Goal: Information Seeking & Learning: Learn about a topic

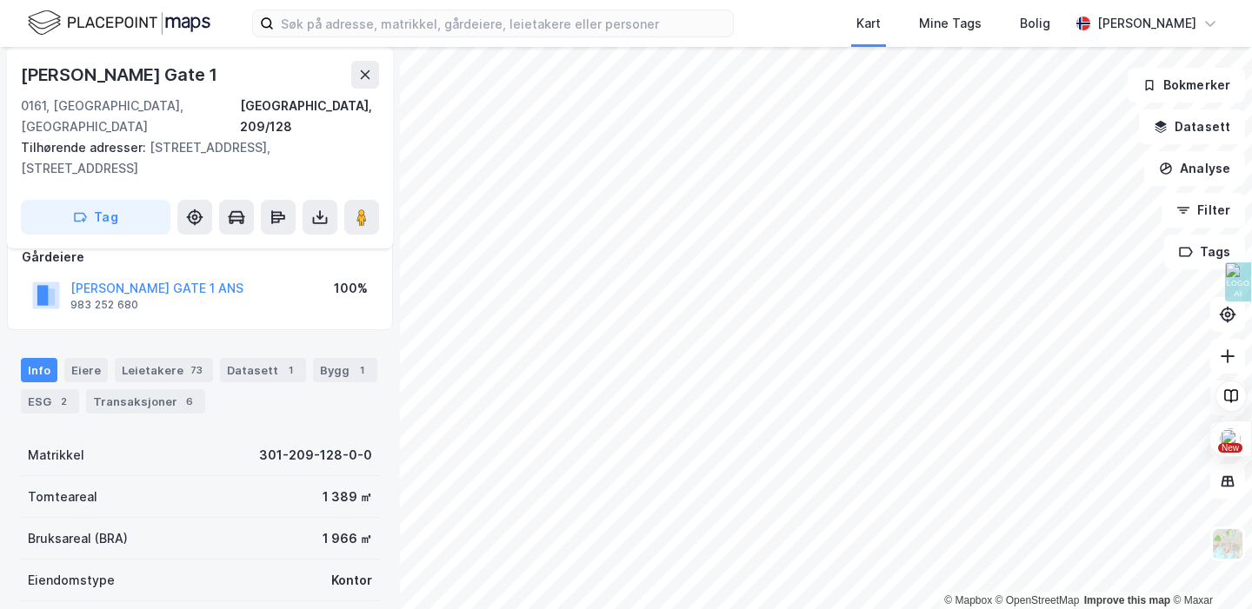
scroll to position [34, 0]
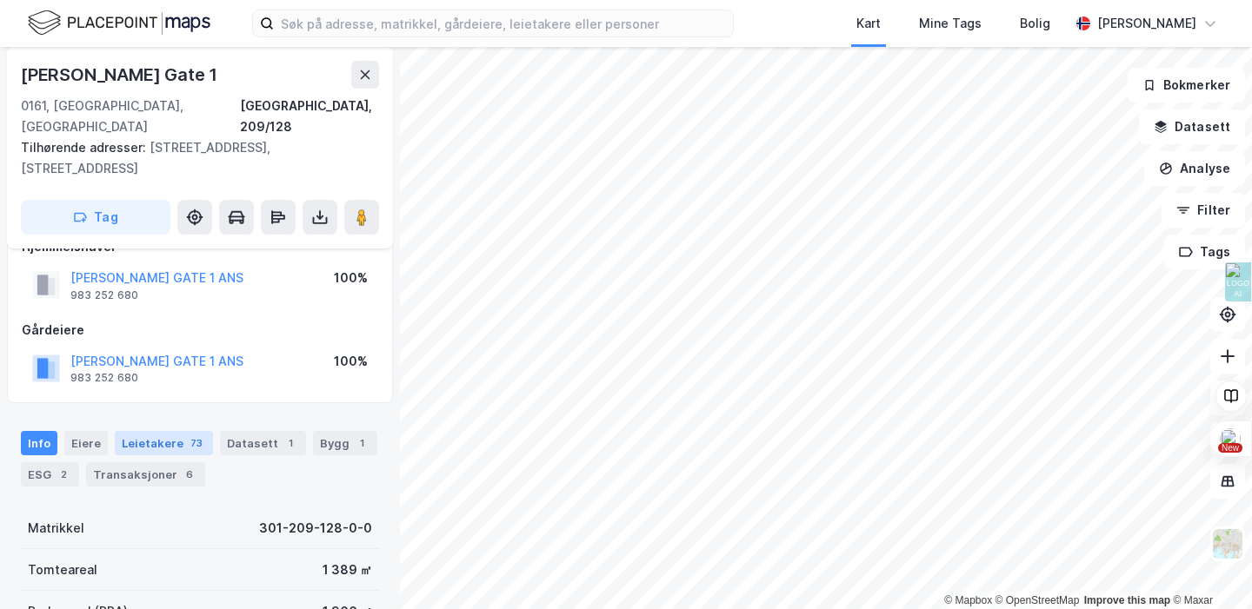
click at [163, 431] on div "Leietakere 73" at bounding box center [164, 443] width 98 height 24
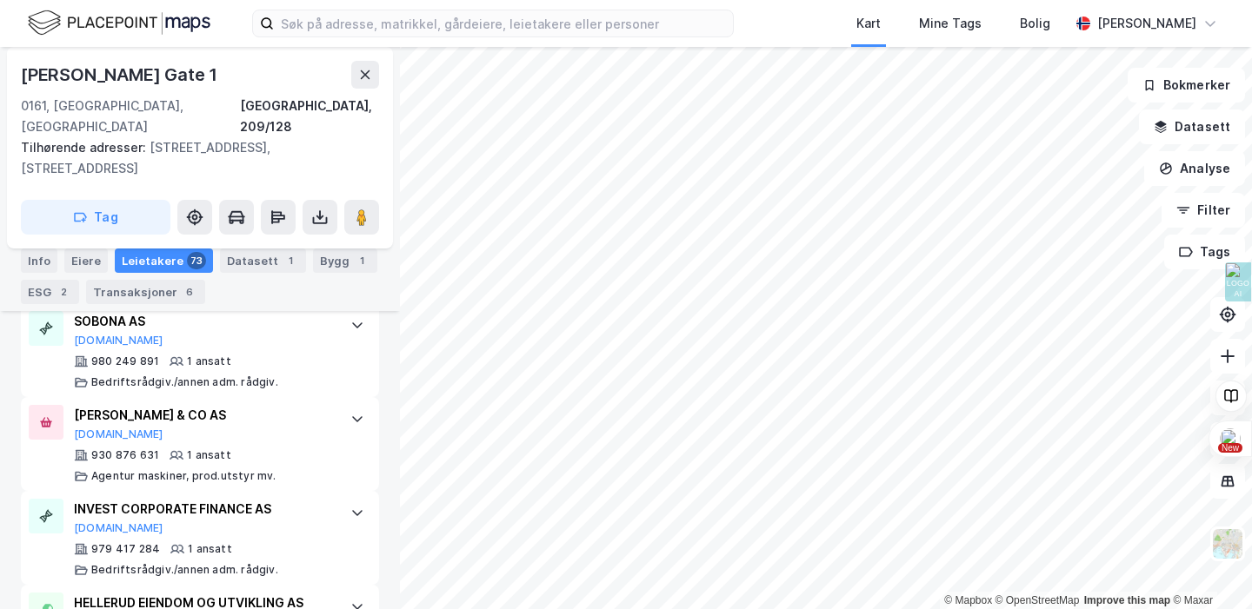
scroll to position [7282, 0]
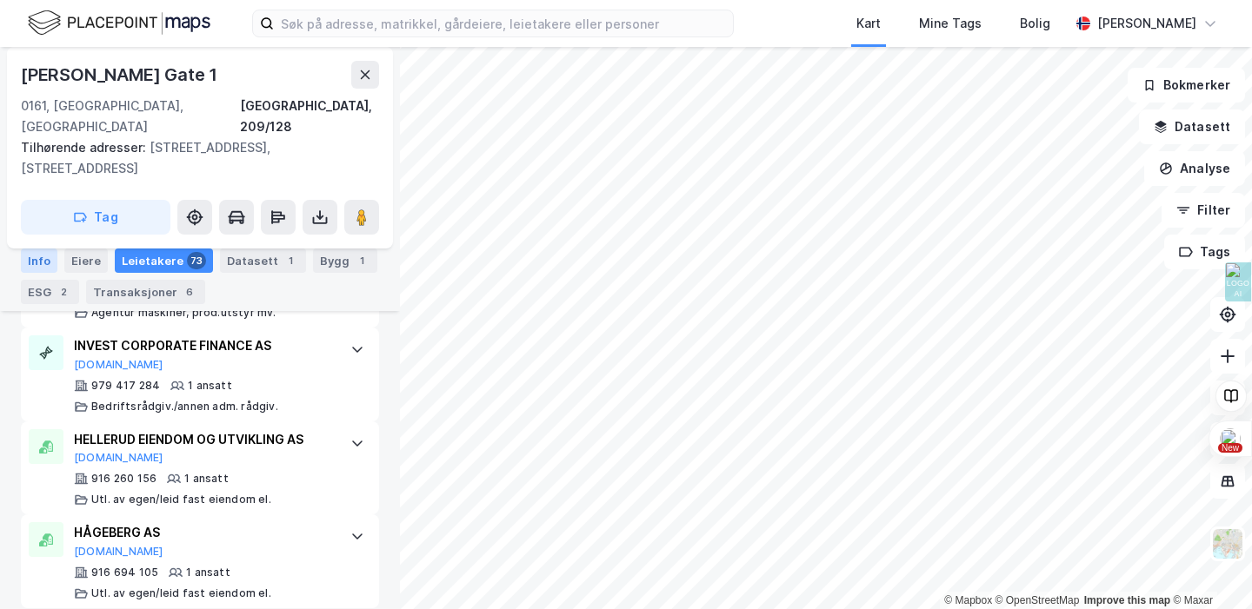
click at [31, 256] on div "Info" at bounding box center [39, 261] width 37 height 24
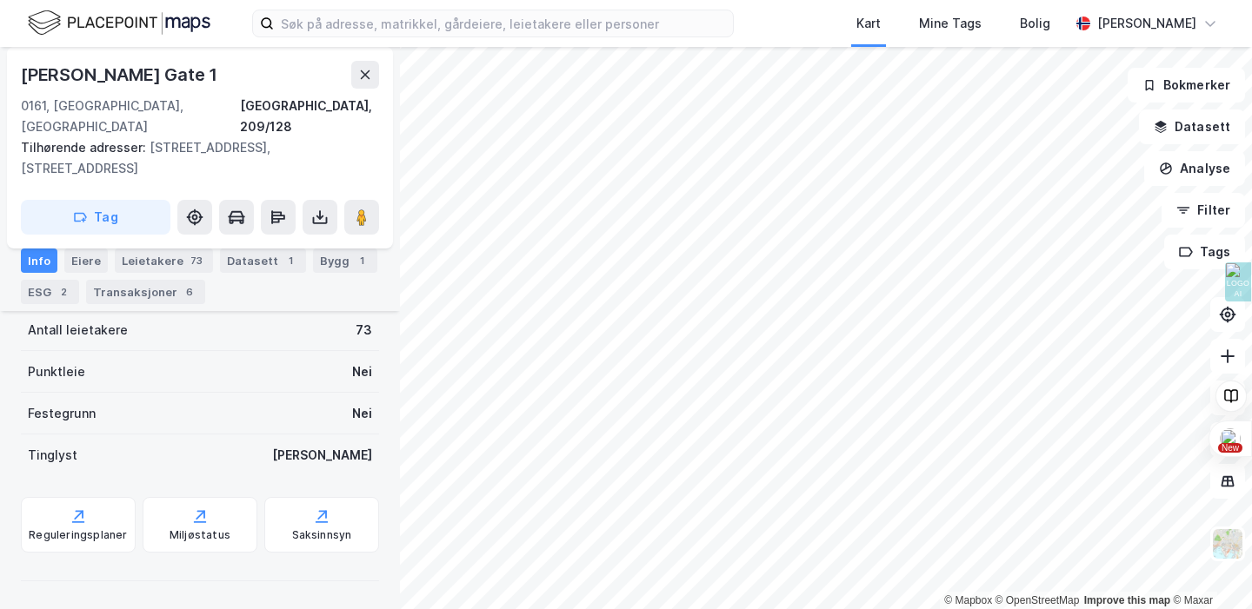
scroll to position [378, 0]
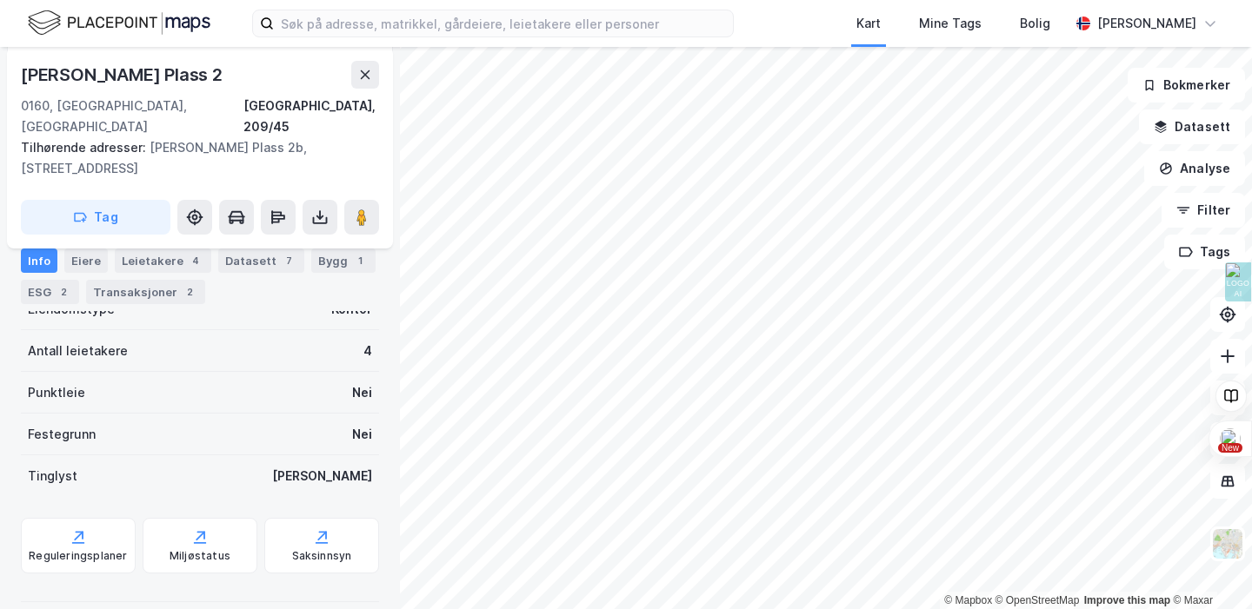
scroll to position [378, 0]
click at [665, 609] on html "Kart Mine Tags Bolig [PERSON_NAME][GEOGRAPHIC_DATA] © Mapbox © OpenStreetMap Im…" at bounding box center [626, 304] width 1252 height 609
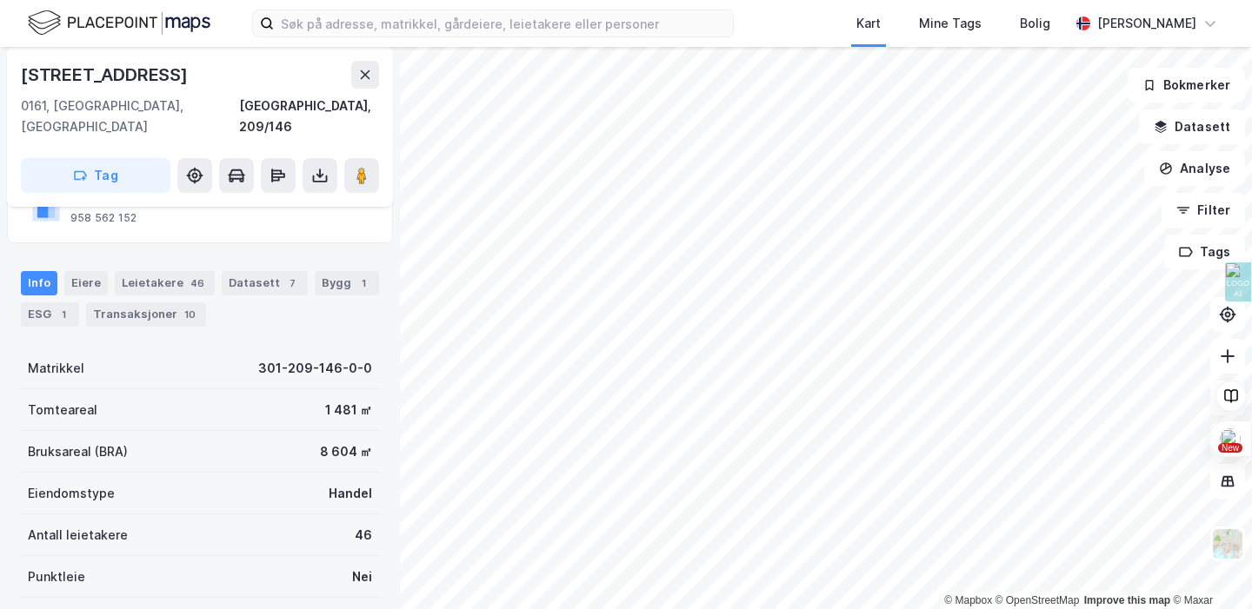
scroll to position [143, 0]
